Goal: Task Accomplishment & Management: Manage account settings

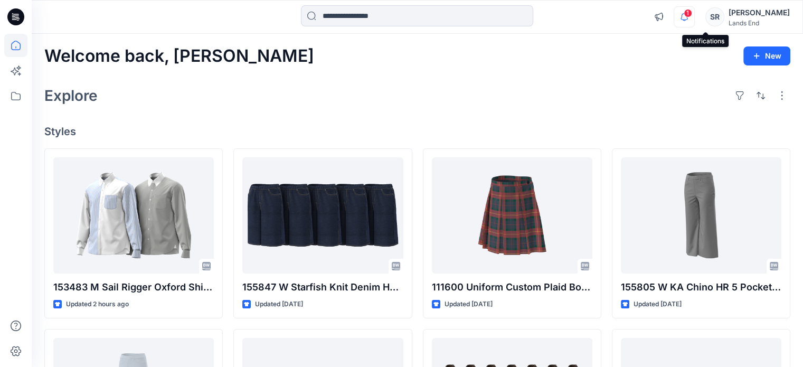
click at [688, 19] on icon "button" at bounding box center [683, 16] width 7 height 7
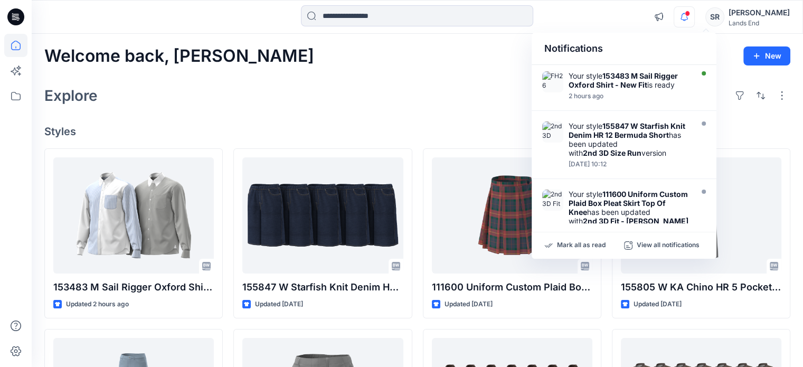
click at [688, 19] on icon "button" at bounding box center [683, 16] width 7 height 7
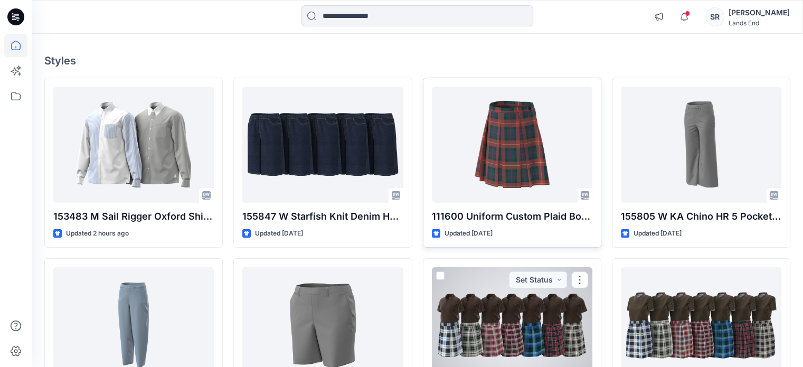
scroll to position [70, 0]
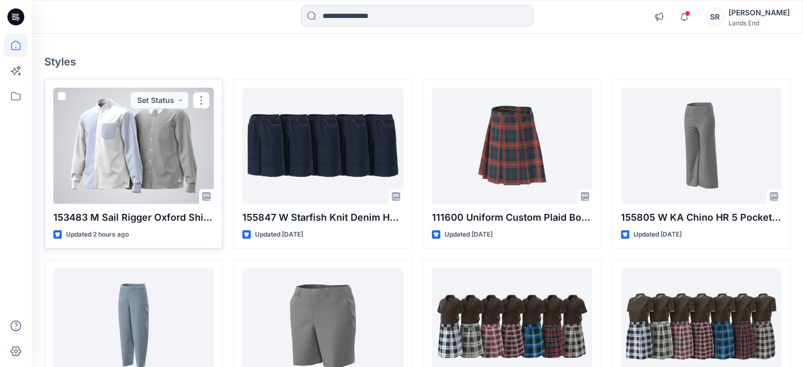
click at [171, 156] on div at bounding box center [133, 146] width 160 height 116
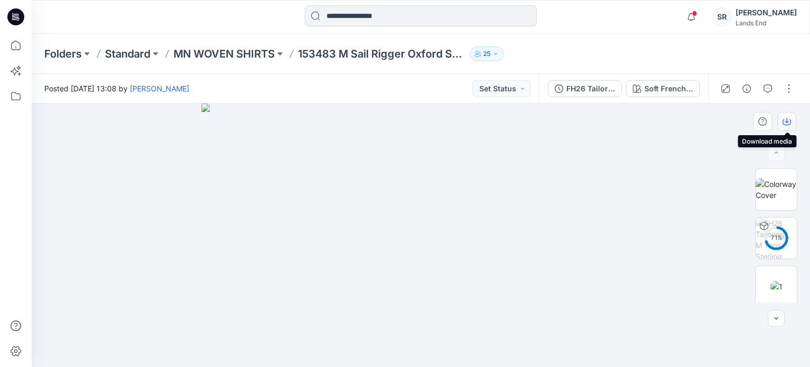
click at [788, 120] on icon "button" at bounding box center [787, 121] width 8 height 8
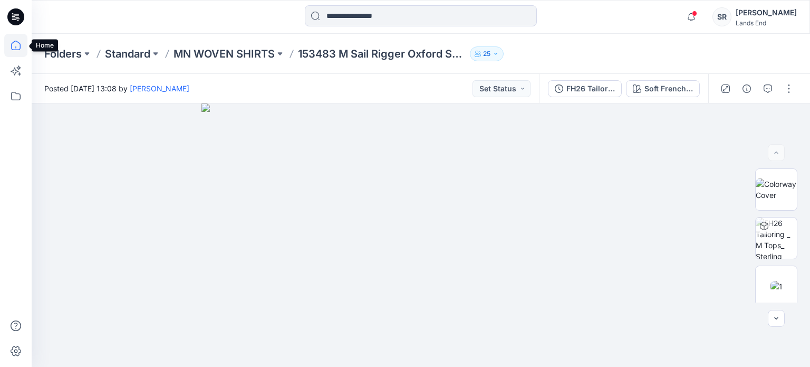
click at [13, 52] on icon at bounding box center [15, 45] width 23 height 23
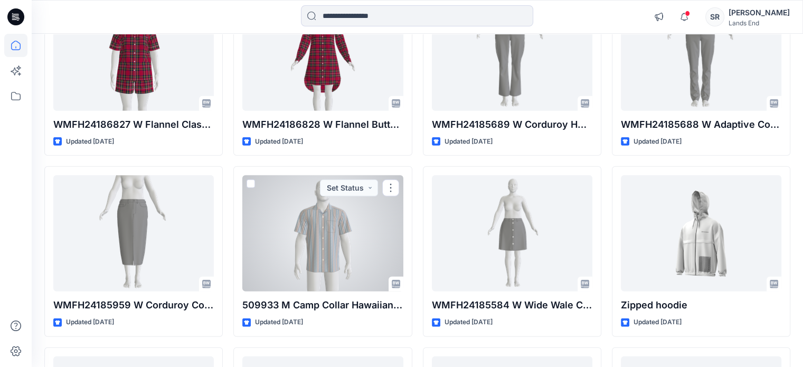
scroll to position [2875, 0]
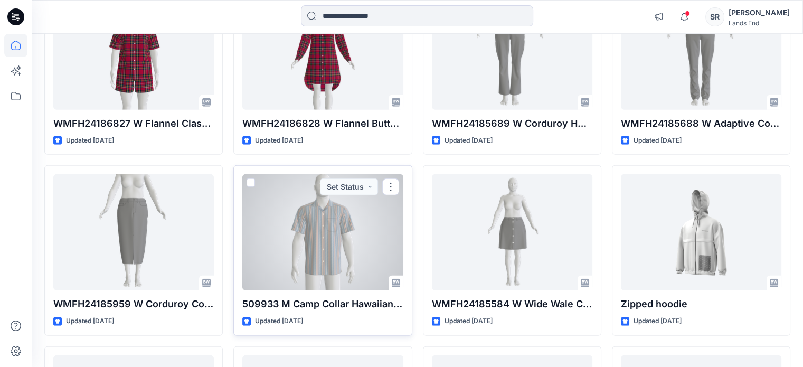
click at [367, 256] on div at bounding box center [322, 232] width 160 height 116
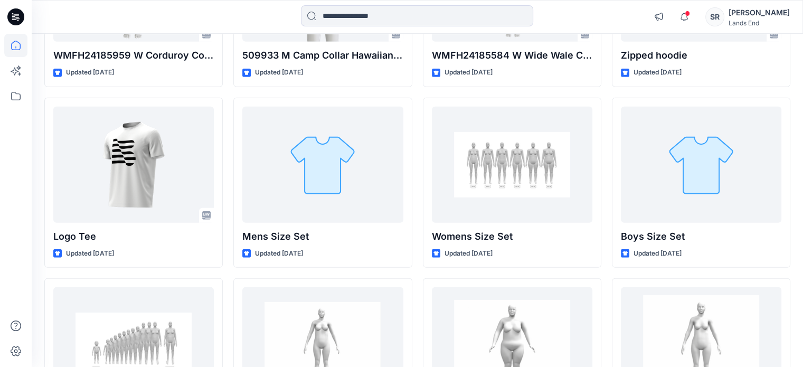
scroll to position [3117, 0]
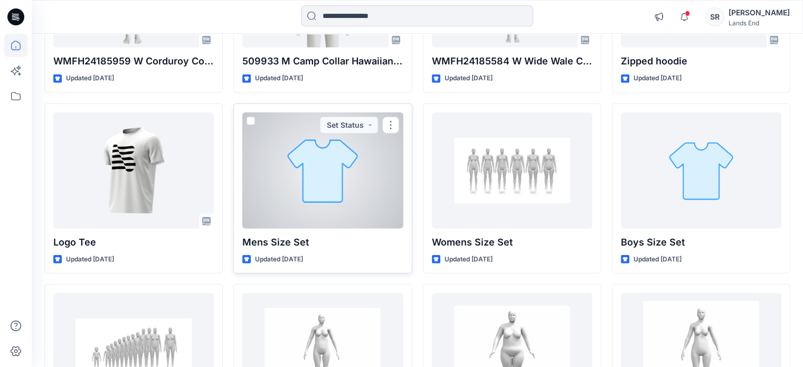
click at [345, 166] on div at bounding box center [322, 170] width 160 height 116
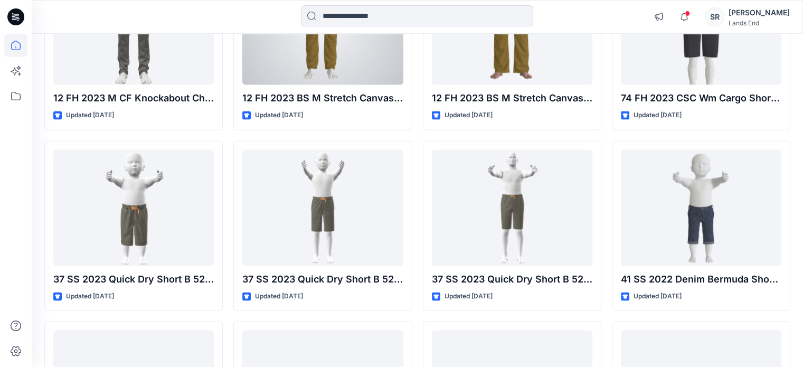
scroll to position [5612, 0]
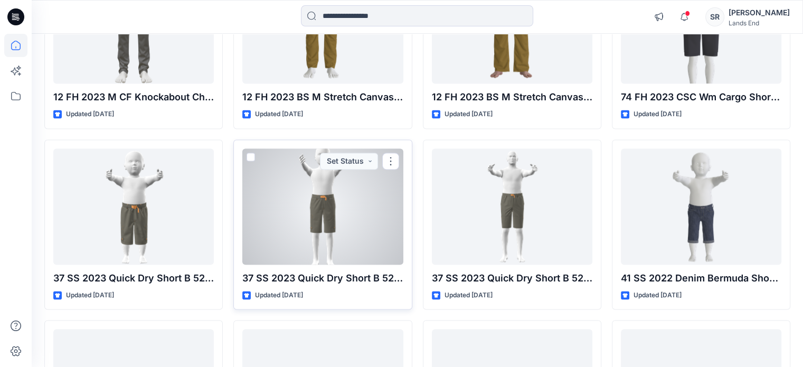
click at [354, 279] on div "37 SS 2023 Quick Dry Short B 521856-537777 (Size-M) Updated 3 years ago Set Sta…" at bounding box center [322, 224] width 178 height 170
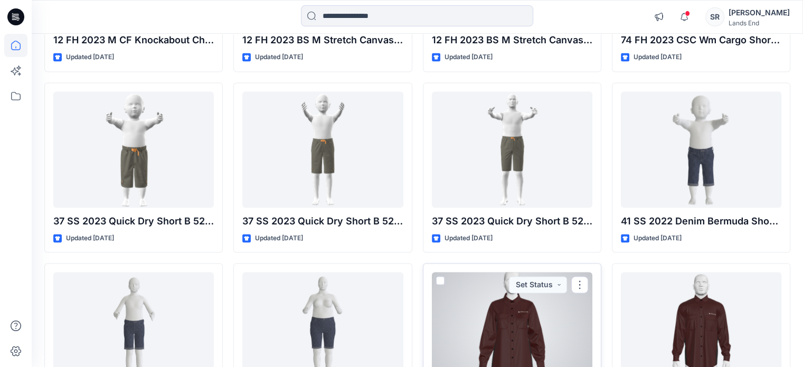
scroll to position [5665, 0]
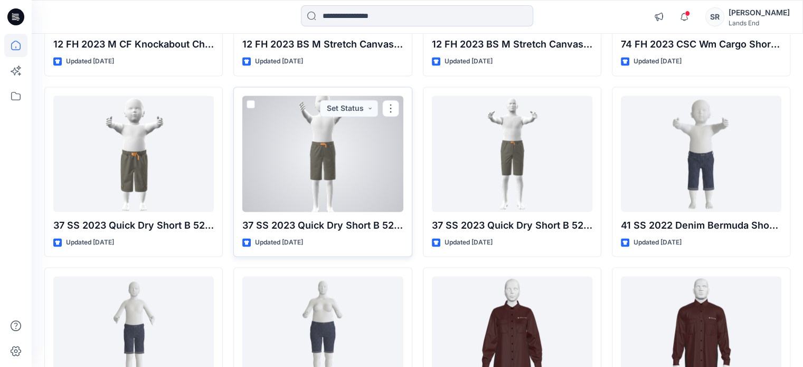
click at [320, 171] on div at bounding box center [322, 154] width 160 height 116
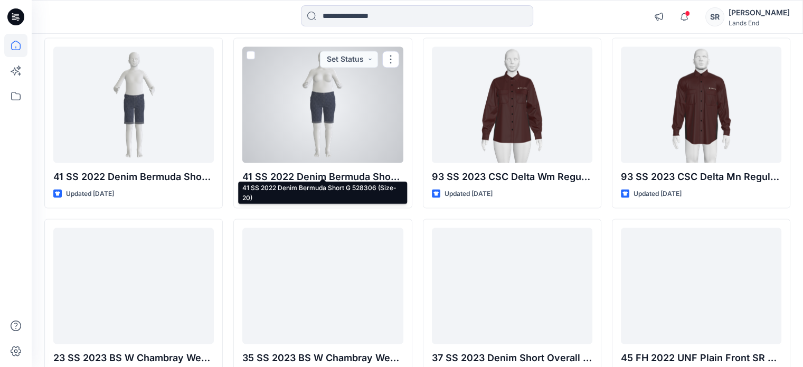
scroll to position [5895, 0]
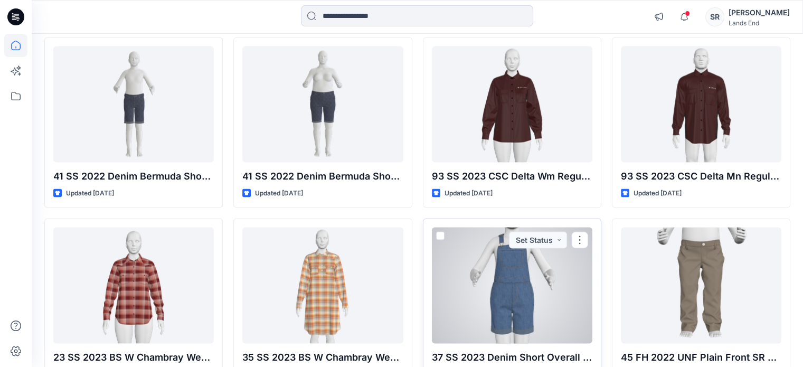
click at [512, 295] on div at bounding box center [512, 285] width 160 height 116
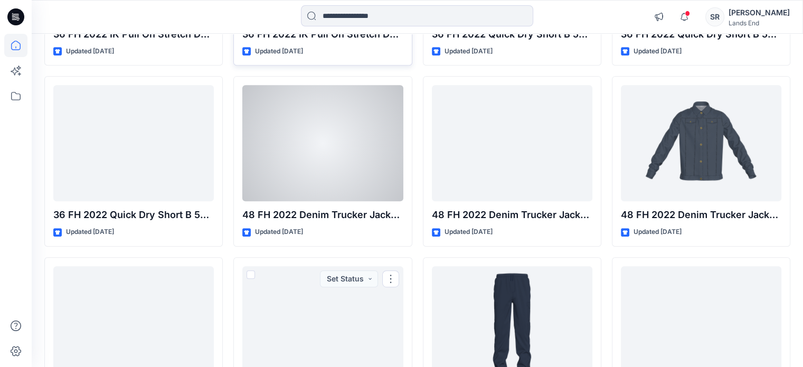
scroll to position [8565, 0]
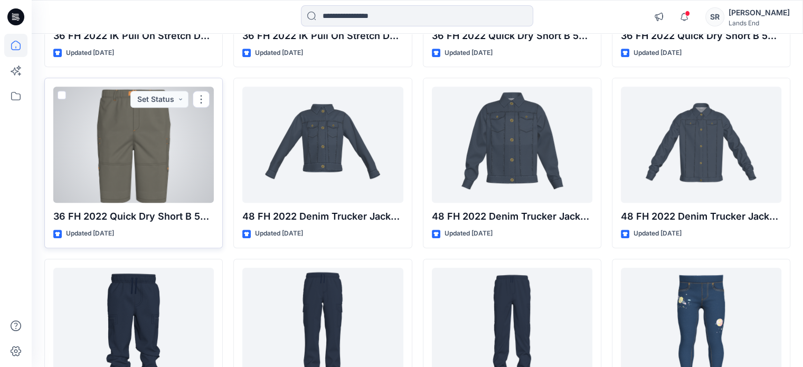
click at [151, 123] on div at bounding box center [133, 145] width 160 height 116
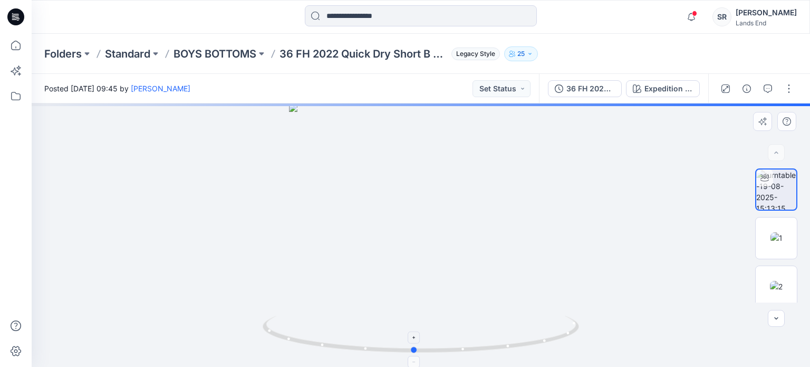
drag, startPoint x: 507, startPoint y: 344, endPoint x: 500, endPoint y: 337, distance: 9.3
click at [500, 337] on icon at bounding box center [422, 336] width 319 height 40
click at [791, 89] on button "button" at bounding box center [789, 88] width 17 height 17
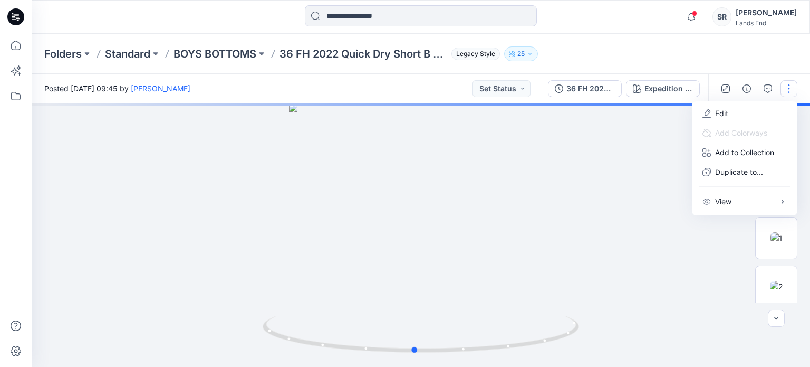
click at [703, 294] on div at bounding box center [421, 234] width 779 height 263
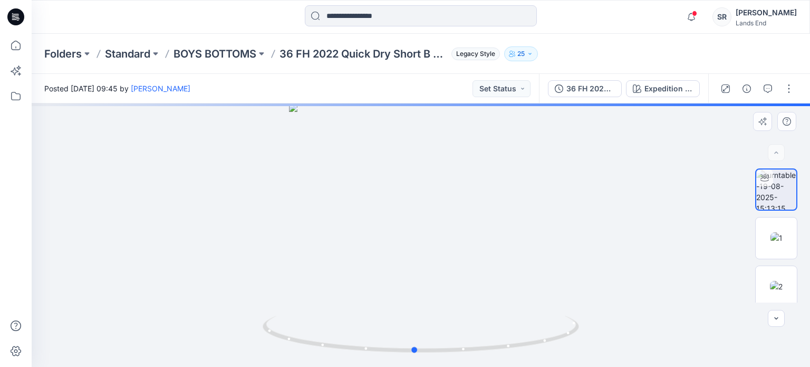
click at [495, 214] on div at bounding box center [421, 234] width 779 height 263
drag, startPoint x: 491, startPoint y: 212, endPoint x: 578, endPoint y: 288, distance: 116.3
click at [578, 288] on div at bounding box center [421, 234] width 779 height 263
click at [789, 92] on button "button" at bounding box center [789, 88] width 17 height 17
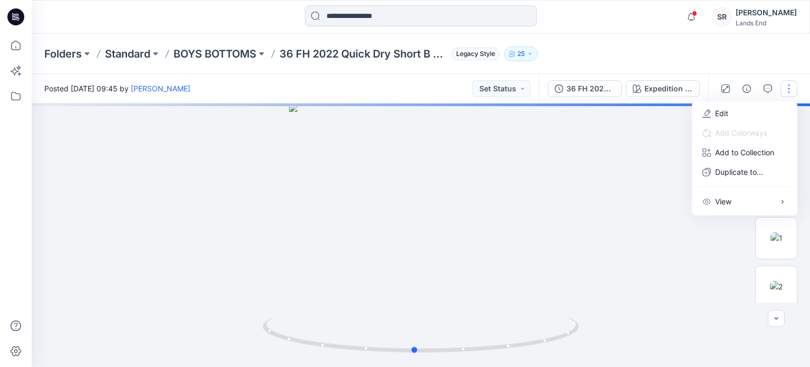
click at [688, 316] on div at bounding box center [421, 234] width 779 height 263
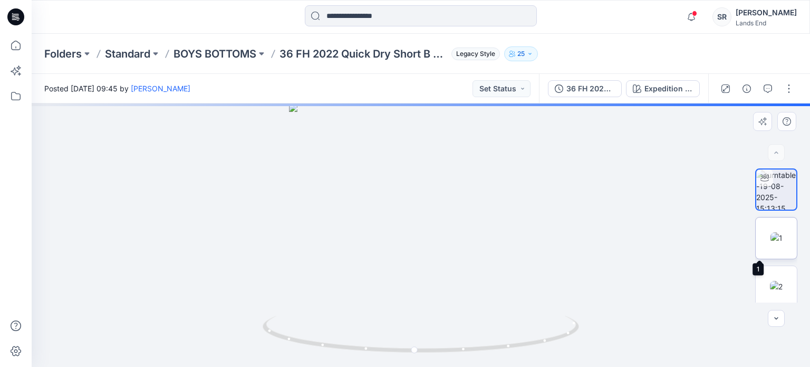
click at [775, 235] on img at bounding box center [777, 237] width 12 height 11
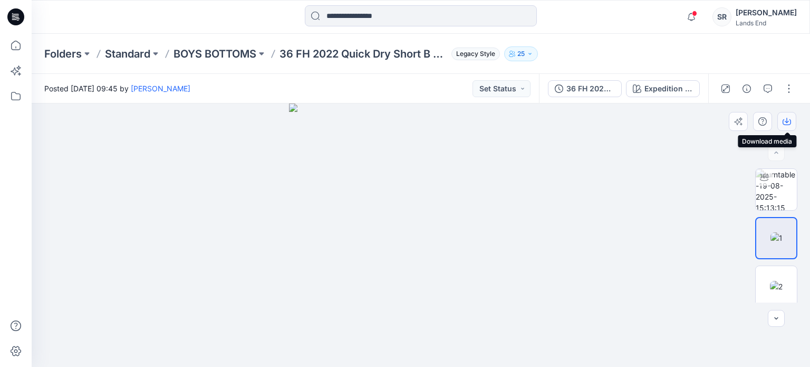
click at [785, 123] on icon "button" at bounding box center [787, 121] width 8 height 8
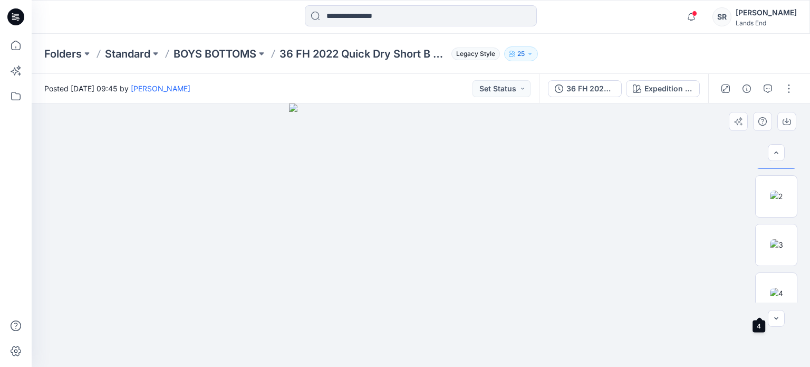
scroll to position [89, 0]
click at [774, 201] on img at bounding box center [776, 197] width 13 height 11
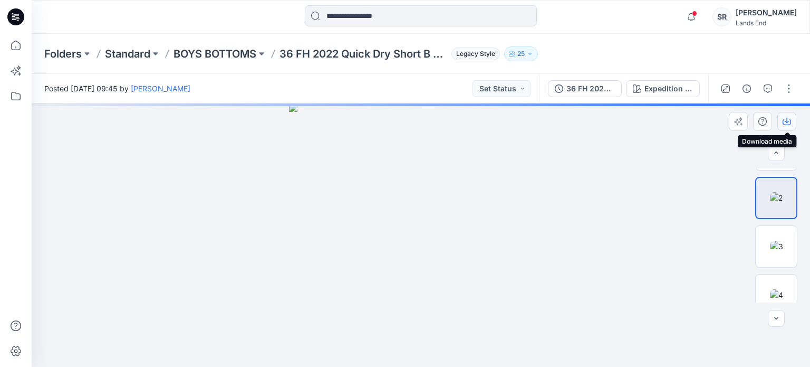
click at [787, 126] on button "button" at bounding box center [787, 121] width 19 height 19
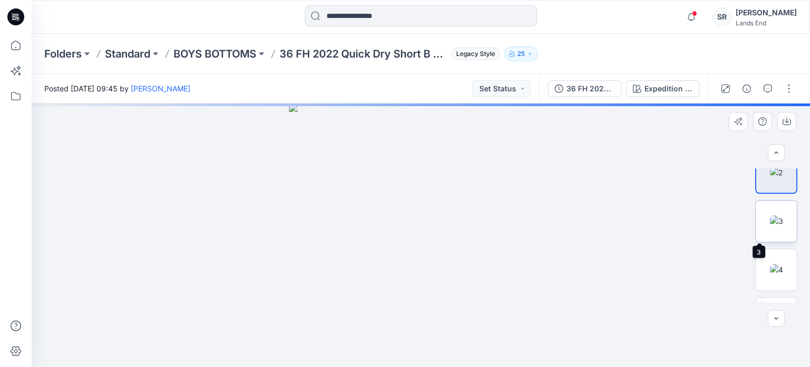
click at [784, 226] on img at bounding box center [776, 220] width 13 height 11
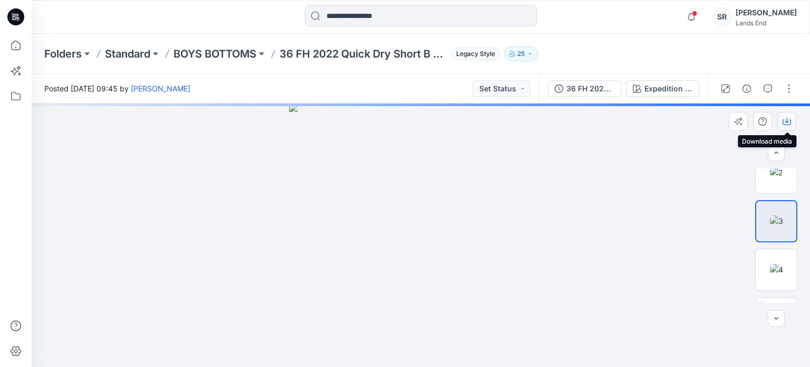
click at [786, 122] on icon "button" at bounding box center [787, 120] width 4 height 5
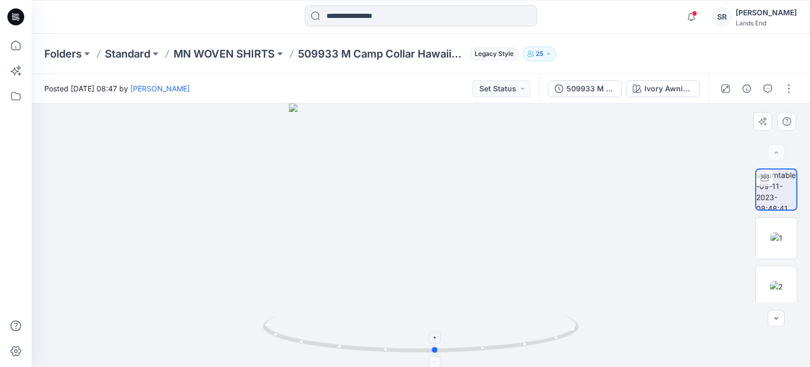
drag, startPoint x: 466, startPoint y: 354, endPoint x: 481, endPoint y: 326, distance: 31.2
click at [481, 326] on icon at bounding box center [422, 336] width 319 height 40
drag, startPoint x: 559, startPoint y: 339, endPoint x: 573, endPoint y: 333, distance: 15.1
click at [573, 333] on icon at bounding box center [422, 336] width 319 height 40
drag, startPoint x: 434, startPoint y: 165, endPoint x: 435, endPoint y: 255, distance: 90.2
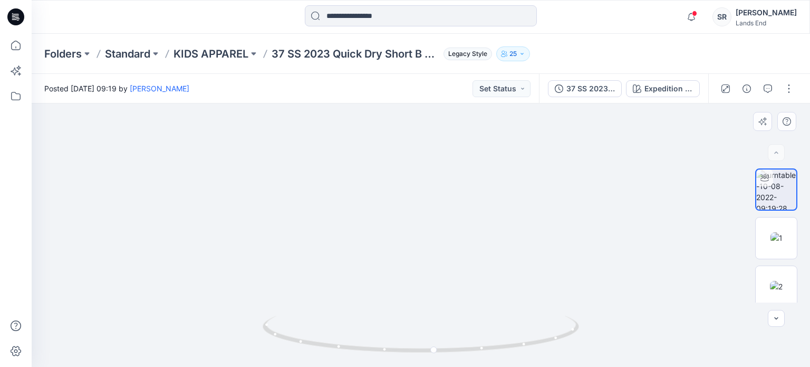
click at [783, 243] on img at bounding box center [777, 237] width 12 height 11
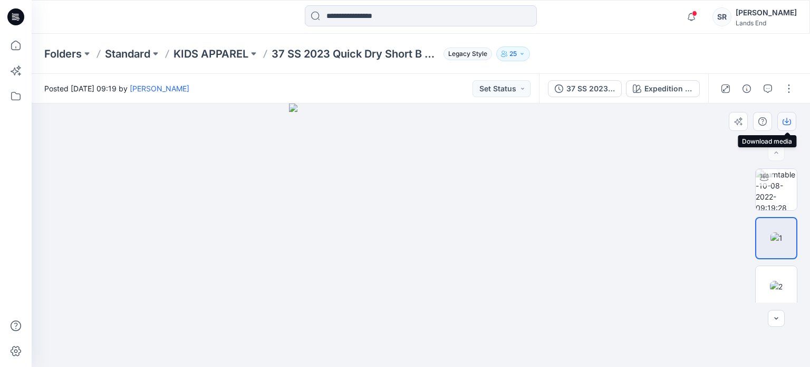
click at [788, 122] on icon "button" at bounding box center [787, 120] width 4 height 5
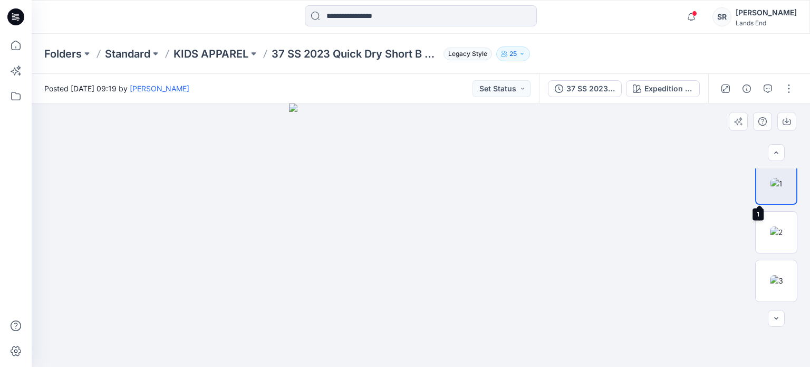
scroll to position [55, 0]
click at [777, 226] on img at bounding box center [776, 231] width 13 height 11
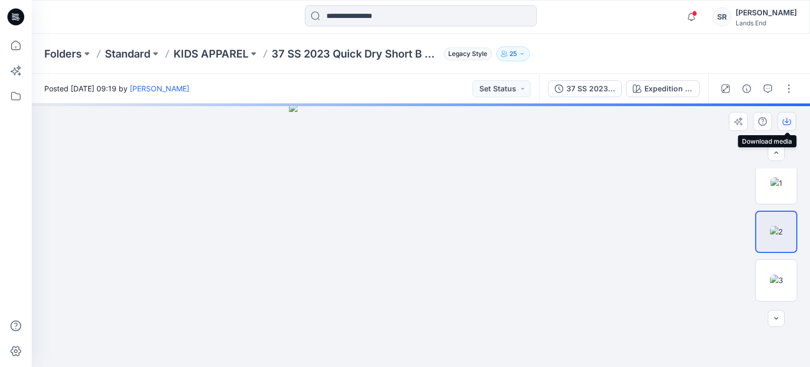
click at [790, 120] on icon "button" at bounding box center [787, 122] width 8 height 6
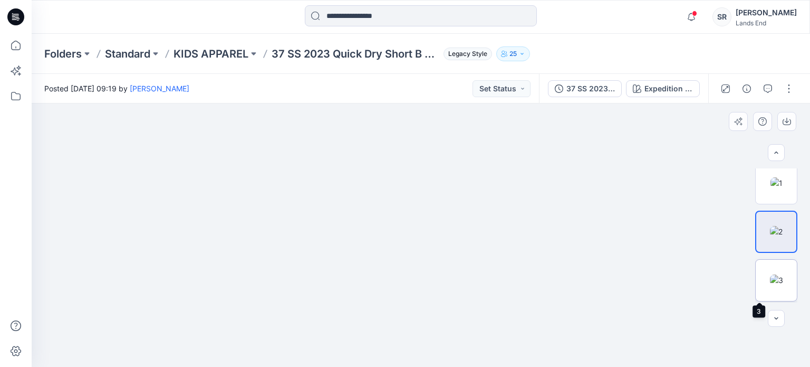
click at [780, 282] on img at bounding box center [776, 279] width 13 height 11
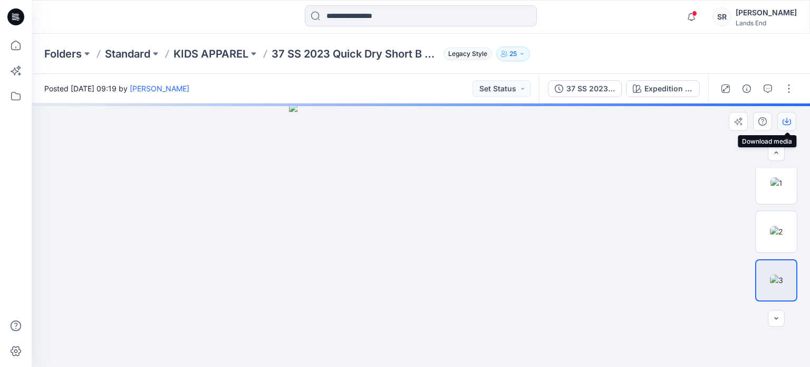
click at [786, 122] on icon "button" at bounding box center [787, 120] width 4 height 5
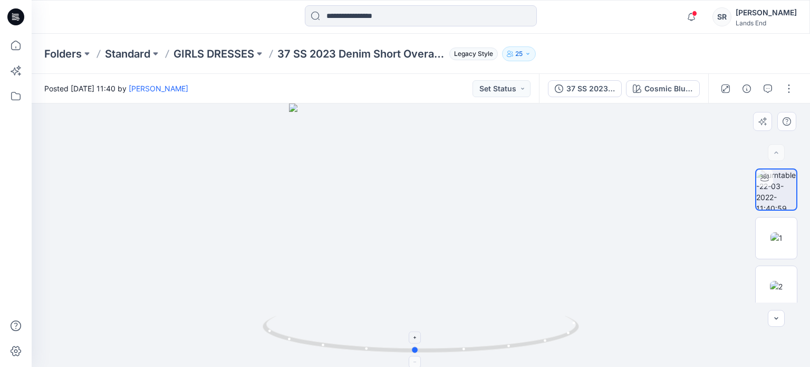
drag, startPoint x: 479, startPoint y: 350, endPoint x: 473, endPoint y: 352, distance: 6.2
click at [473, 352] on icon at bounding box center [422, 336] width 319 height 40
click at [780, 232] on img at bounding box center [777, 237] width 12 height 11
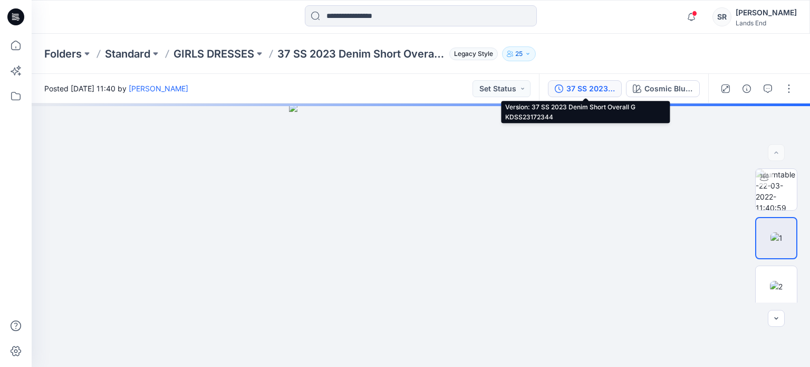
click at [601, 93] on div "37 SS 2023 Denim Short Overall G KDSS23172344" at bounding box center [591, 89] width 49 height 12
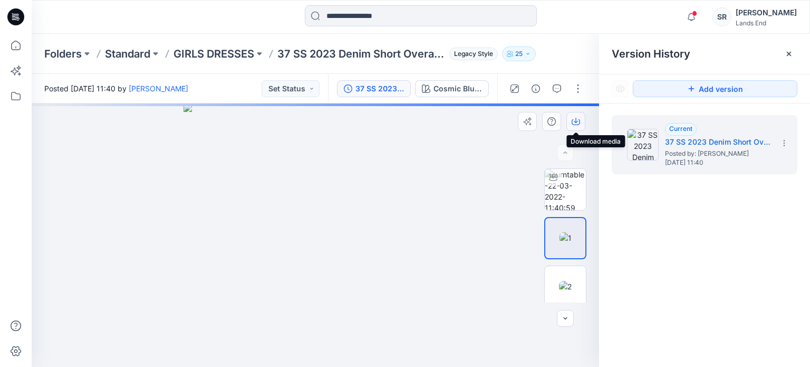
click at [579, 123] on icon "button" at bounding box center [576, 121] width 8 height 8
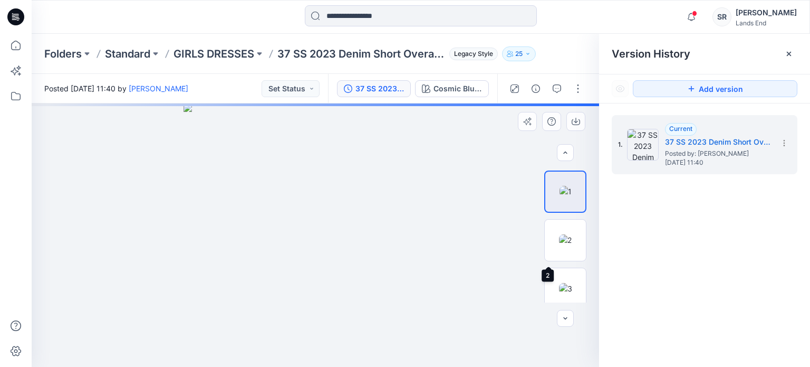
scroll to position [42, 0]
click at [570, 238] on img at bounding box center [565, 243] width 13 height 11
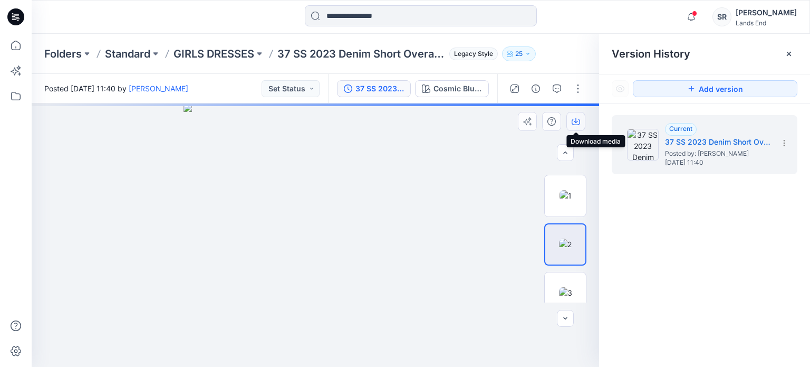
click at [578, 121] on icon "button" at bounding box center [576, 121] width 8 height 8
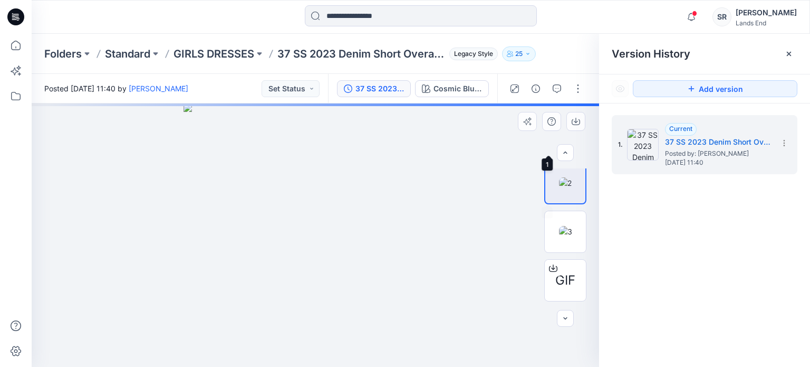
scroll to position [104, 0]
click at [572, 235] on img at bounding box center [565, 230] width 13 height 11
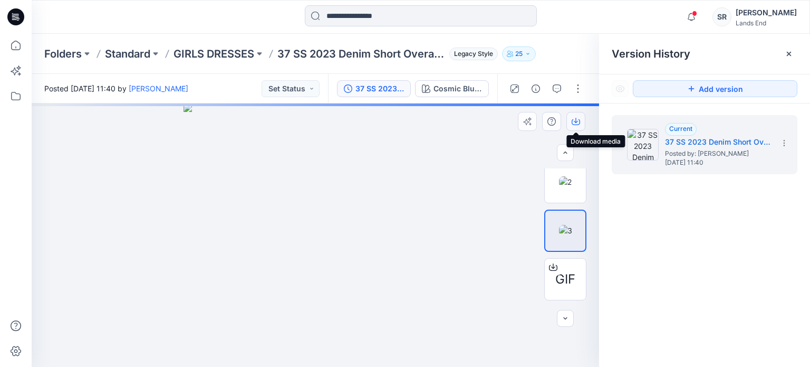
click at [576, 122] on icon "button" at bounding box center [576, 120] width 4 height 5
click at [787, 54] on icon at bounding box center [789, 54] width 8 height 8
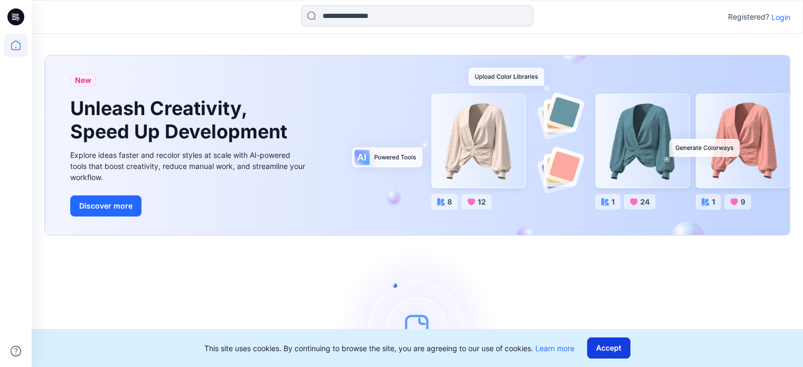
click at [622, 353] on button "Accept" at bounding box center [608, 347] width 43 height 21
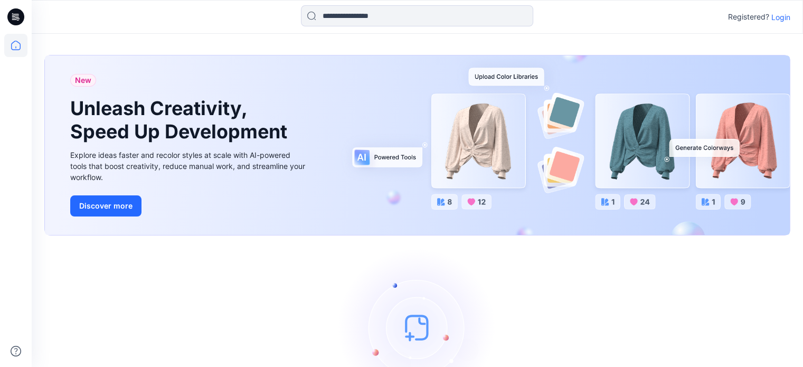
click at [784, 19] on p "Login" at bounding box center [780, 17] width 19 height 11
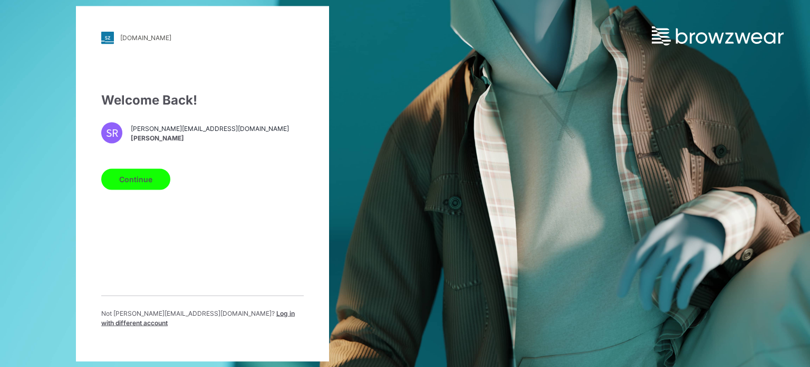
click at [140, 189] on button "Continue" at bounding box center [135, 178] width 69 height 21
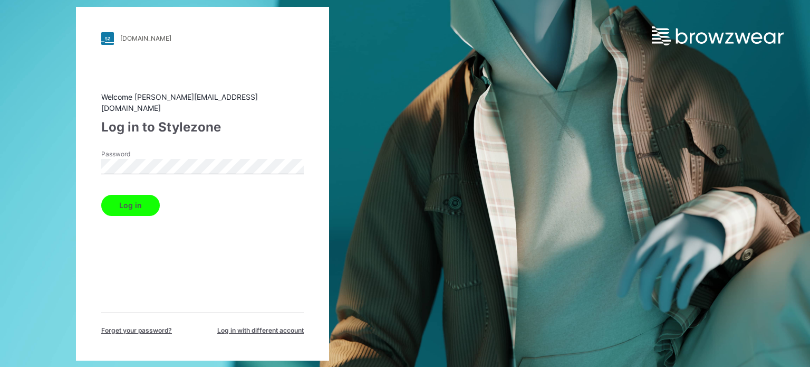
click at [137, 207] on button "Log in" at bounding box center [130, 205] width 59 height 21
